Goal: Information Seeking & Learning: Learn about a topic

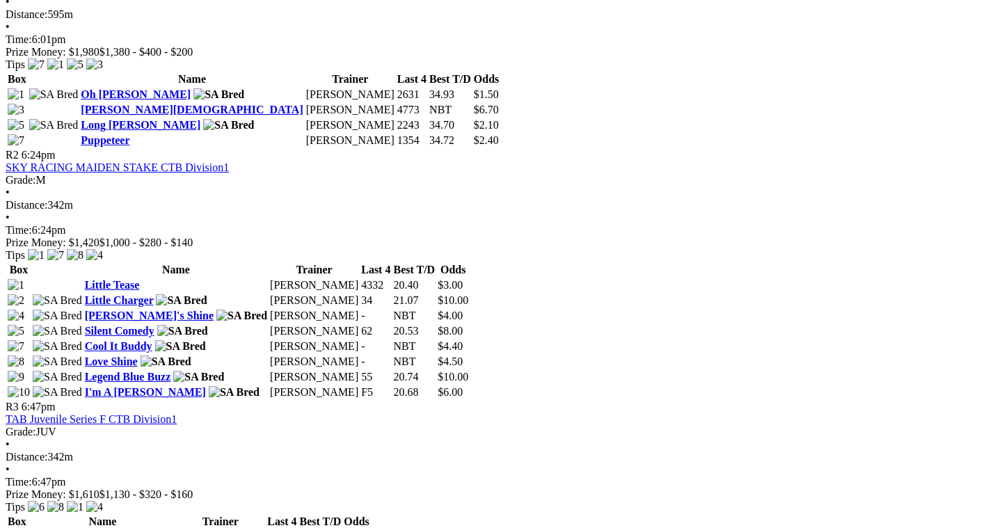
scroll to position [765, 0]
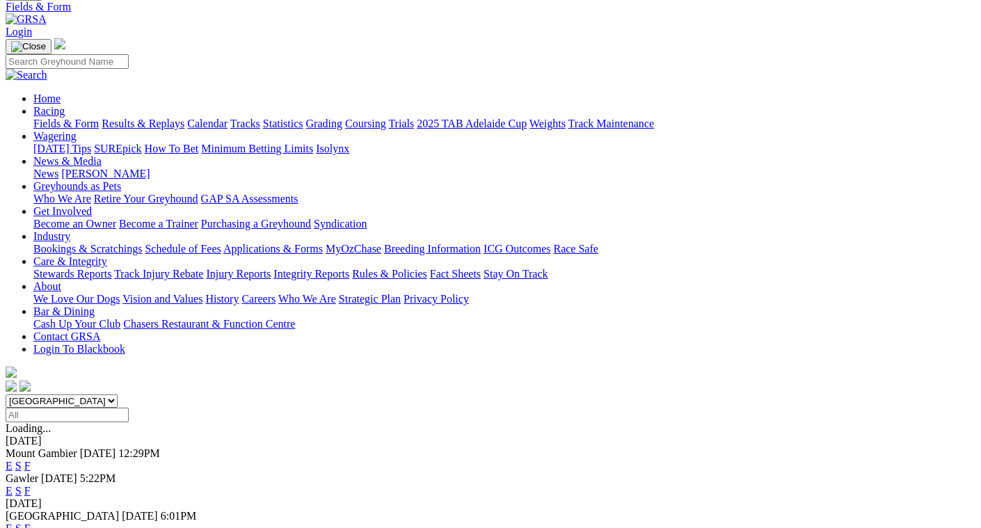
scroll to position [209, 0]
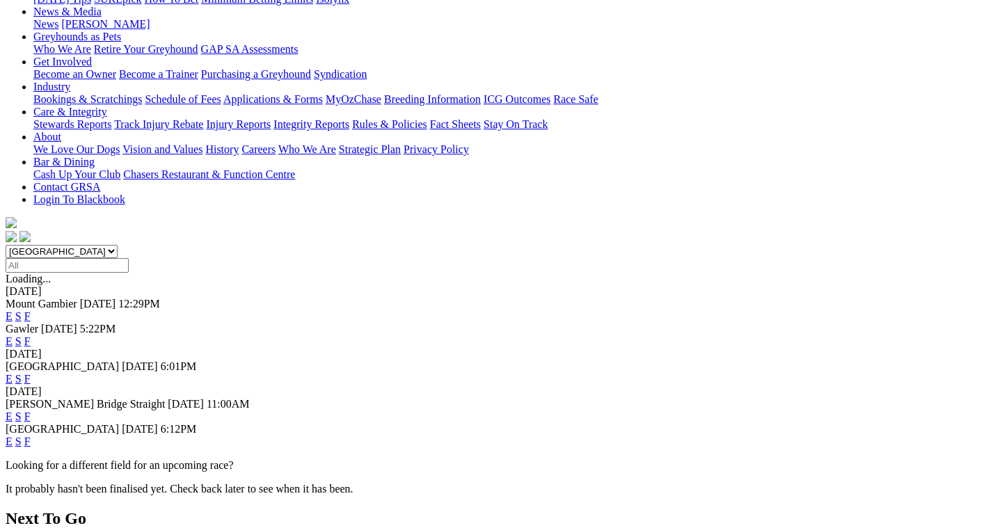
click at [31, 410] on link "F" at bounding box center [27, 416] width 6 height 12
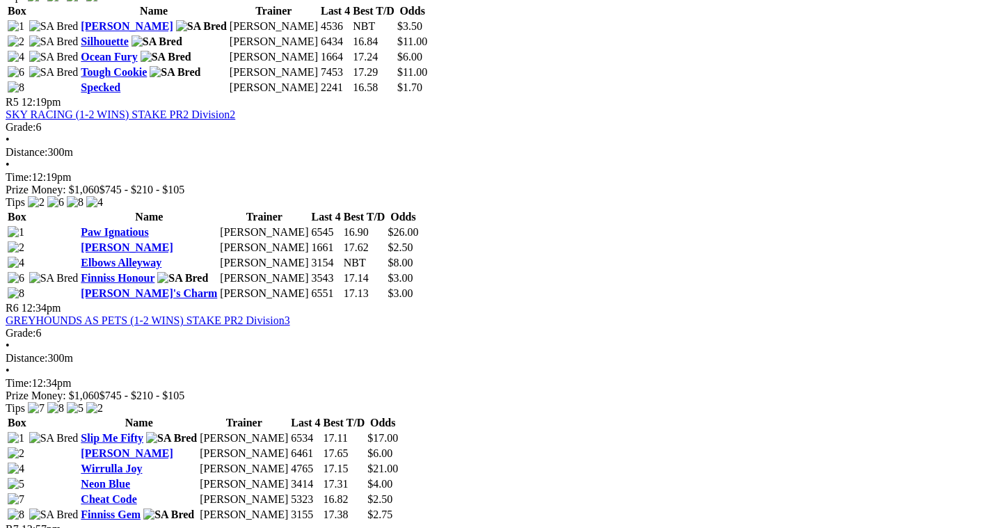
scroll to position [1531, 0]
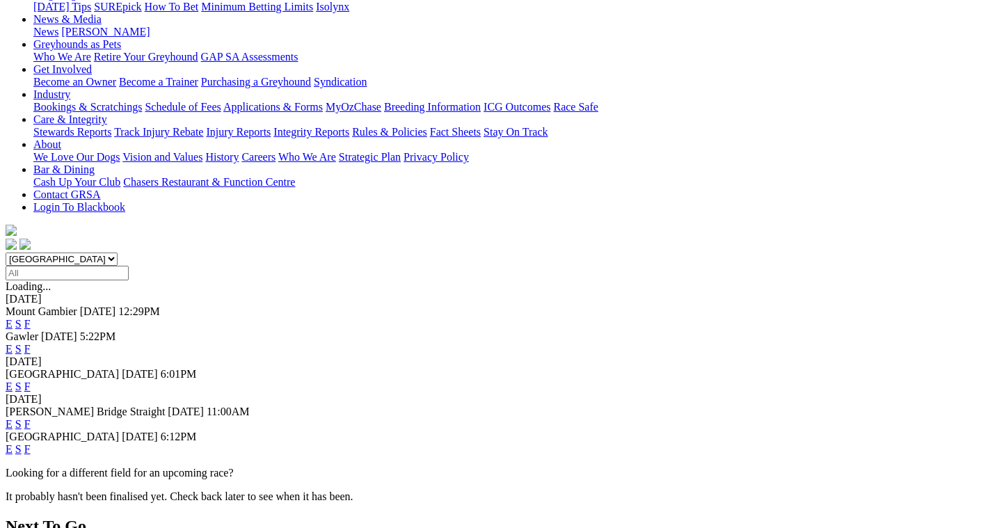
scroll to position [209, 0]
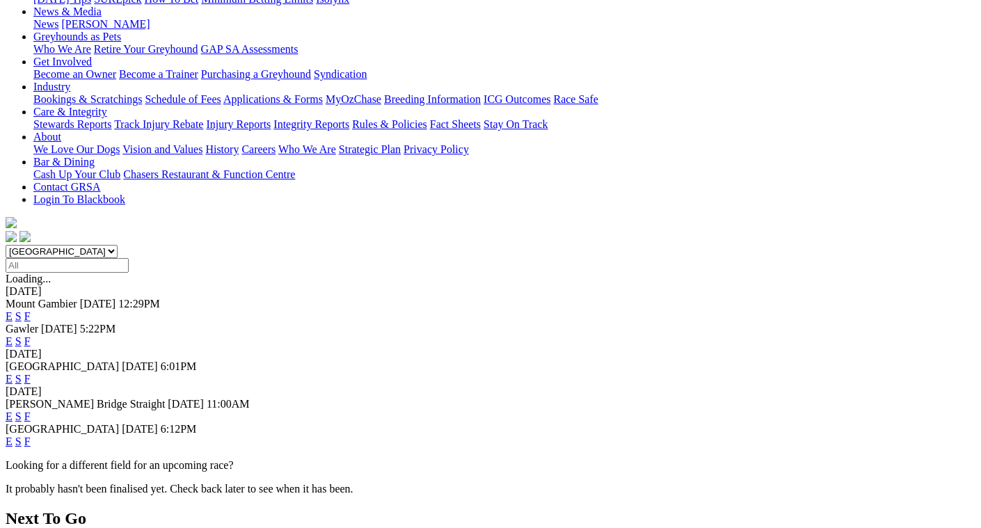
click at [31, 436] on link "F" at bounding box center [27, 442] width 6 height 12
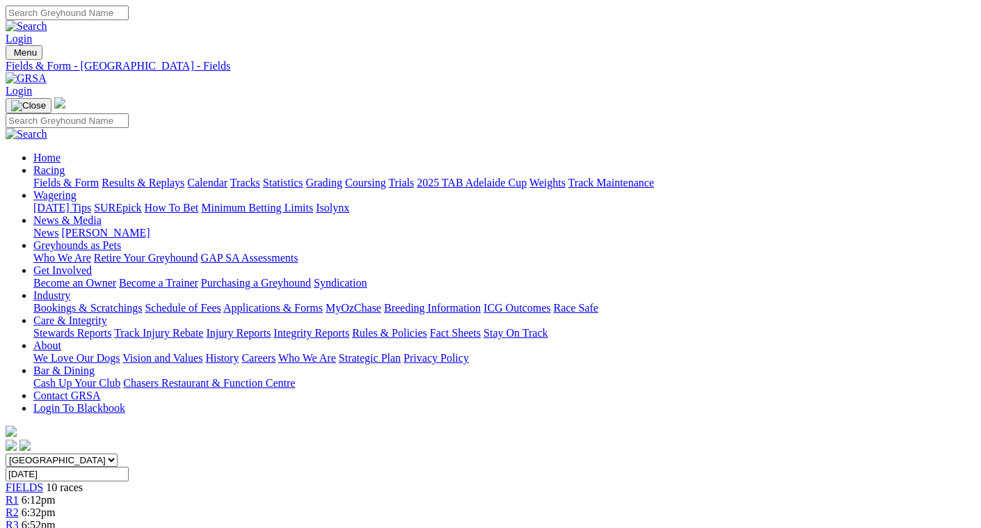
click at [33, 177] on link "Fields & Form" at bounding box center [65, 183] width 65 height 12
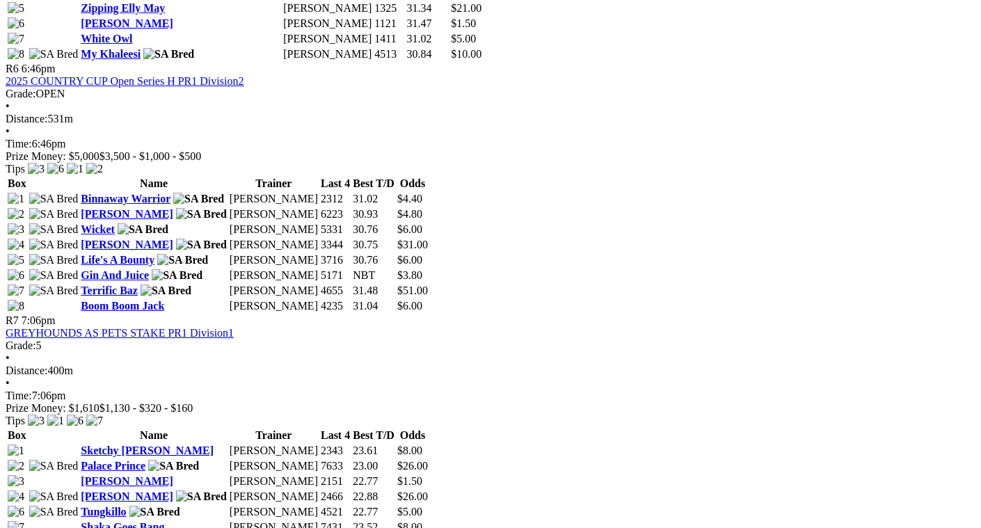
scroll to position [1948, 0]
